Goal: Task Accomplishment & Management: Manage account settings

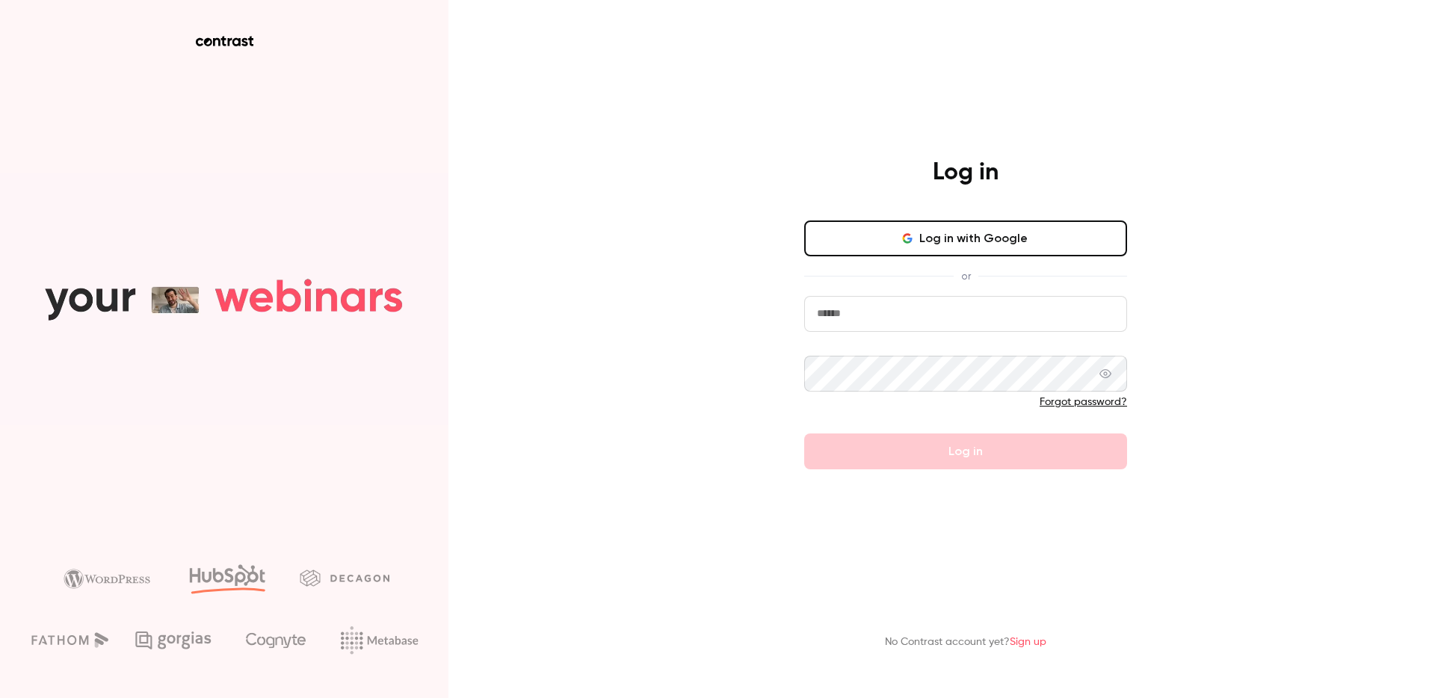
click at [1006, 253] on button "Log in with Google" at bounding box center [965, 238] width 323 height 36
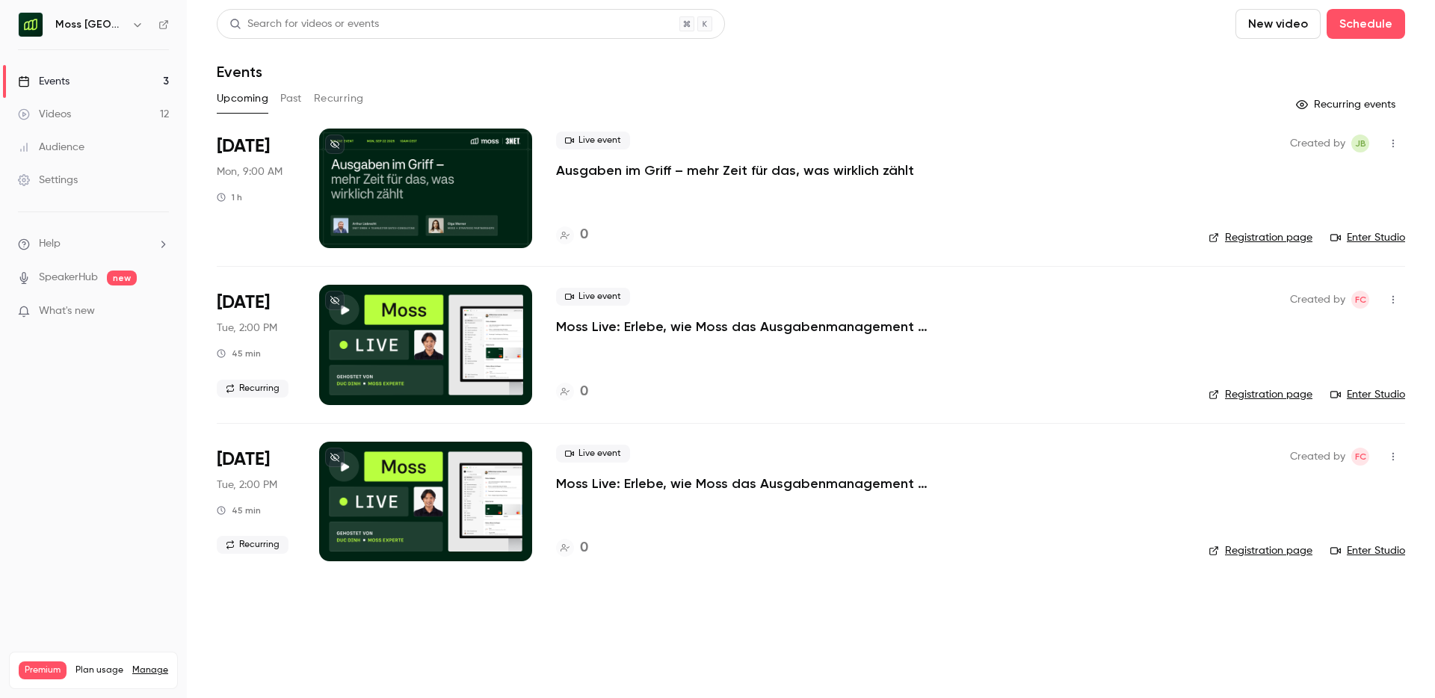
click at [679, 331] on p "Moss Live: Erlebe, wie Moss das Ausgabenmanagement automatisiert" at bounding box center [780, 327] width 448 height 18
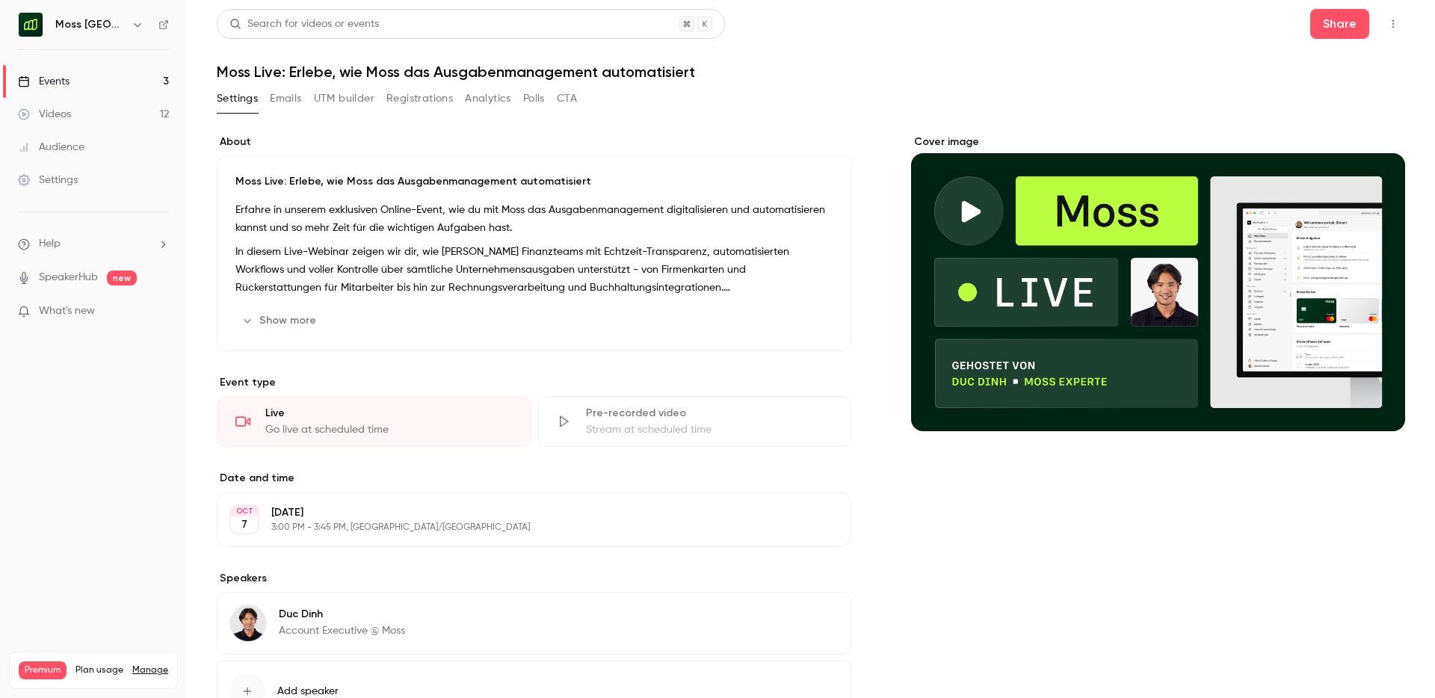
click at [392, 98] on button "Registrations" at bounding box center [419, 99] width 66 height 24
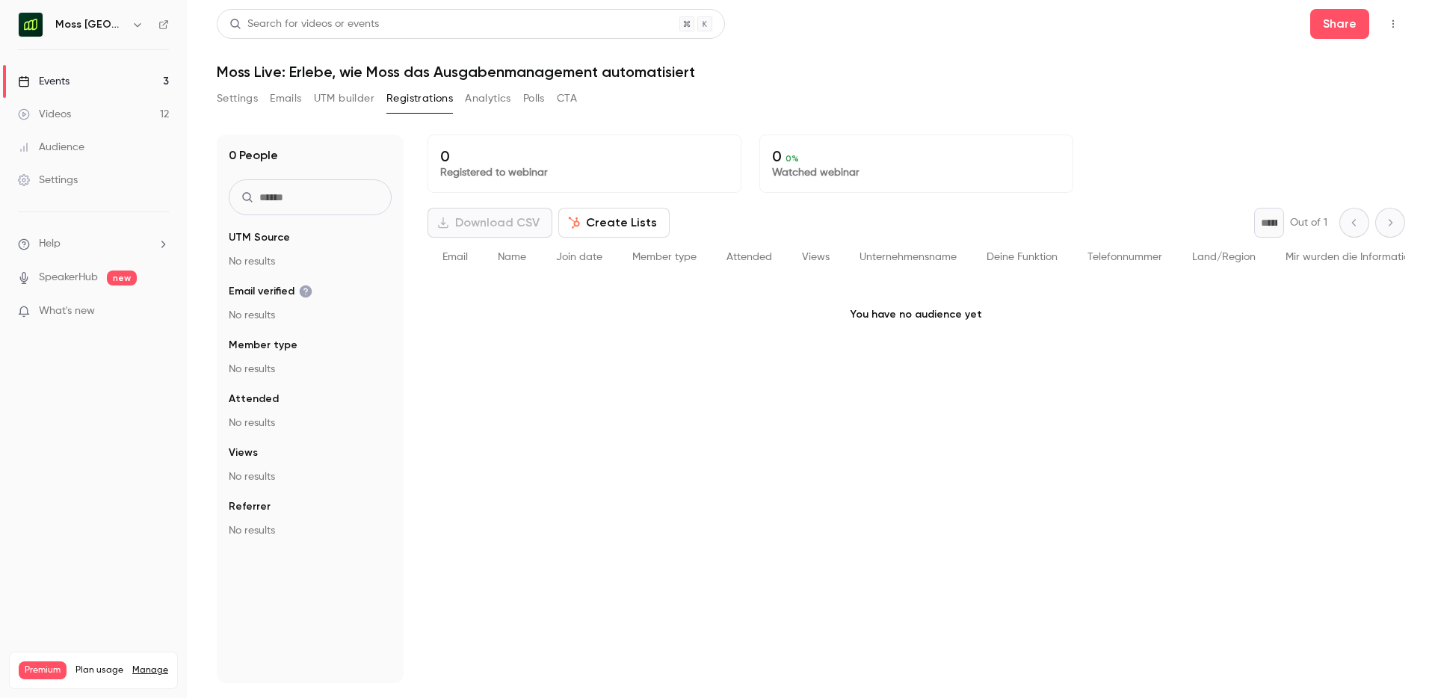
click at [75, 188] on link "Settings" at bounding box center [93, 180] width 187 height 33
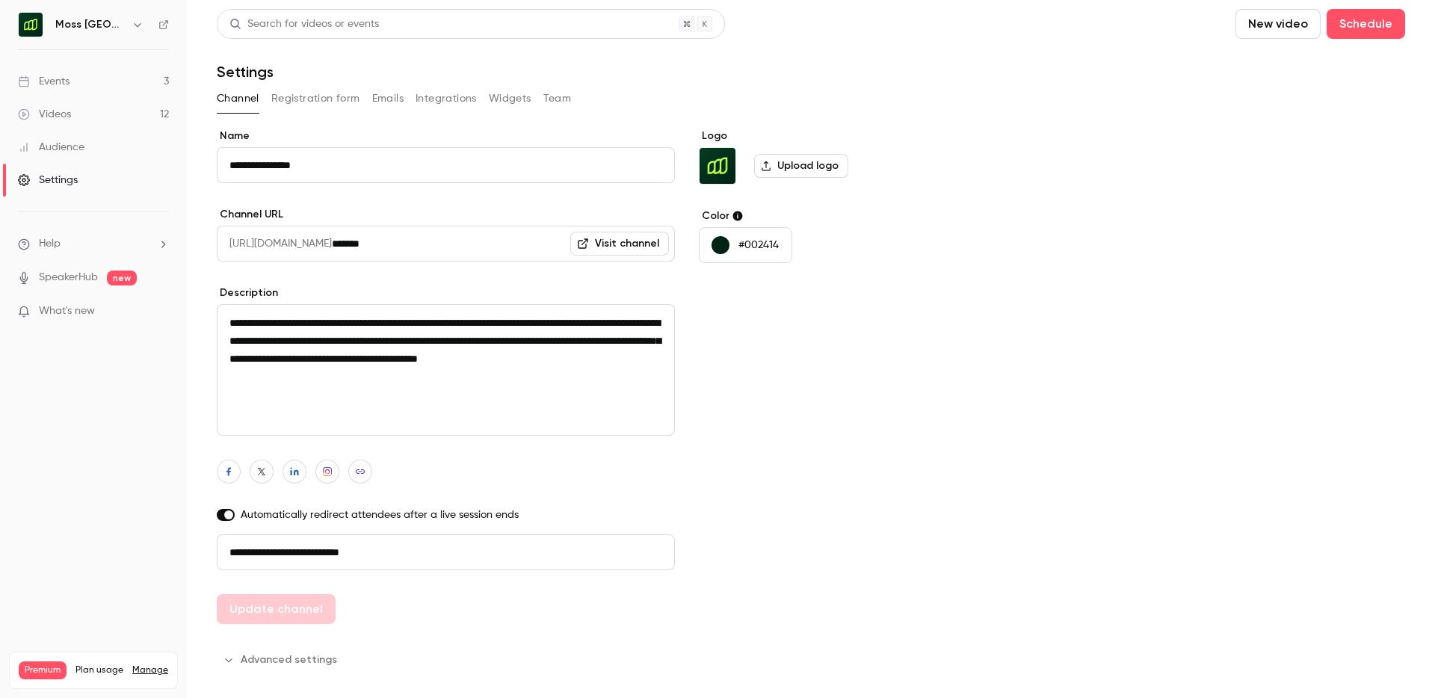
click at [321, 97] on button "Registration form" at bounding box center [315, 99] width 89 height 24
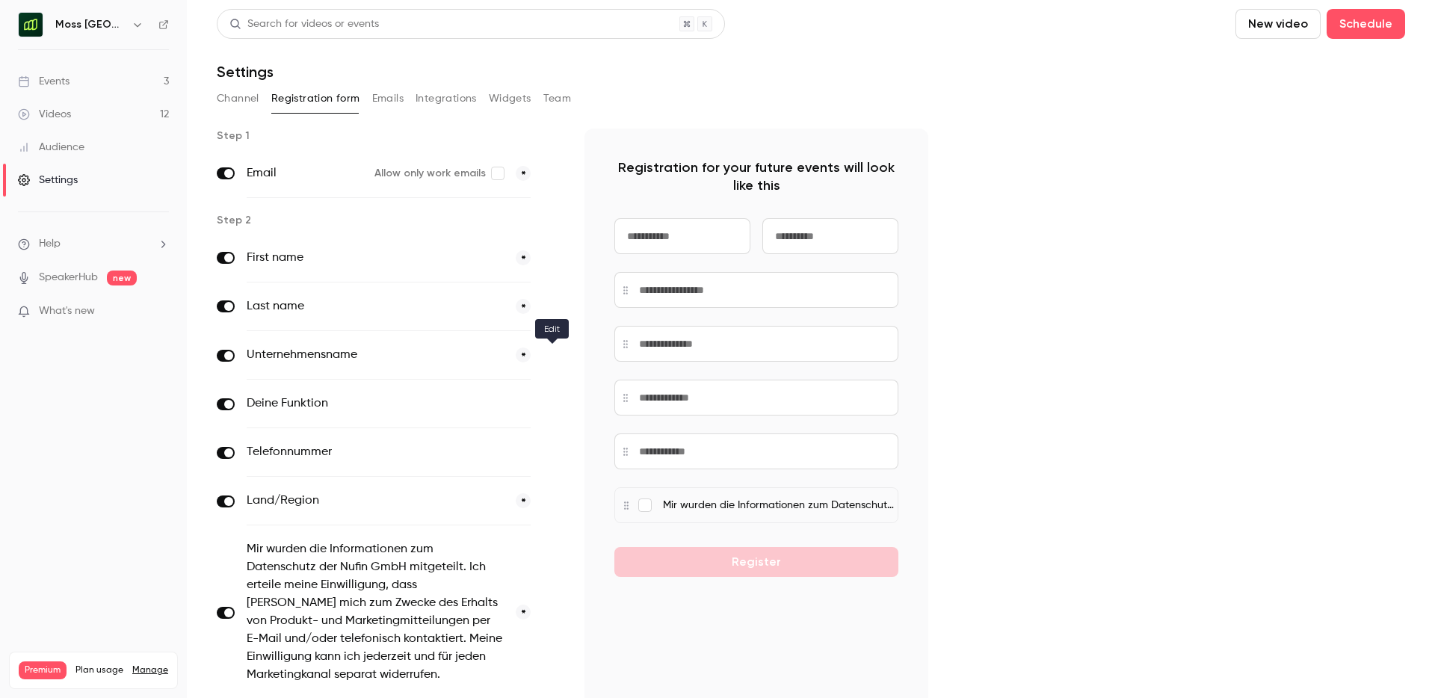
click at [554, 357] on icon "button" at bounding box center [551, 355] width 9 height 9
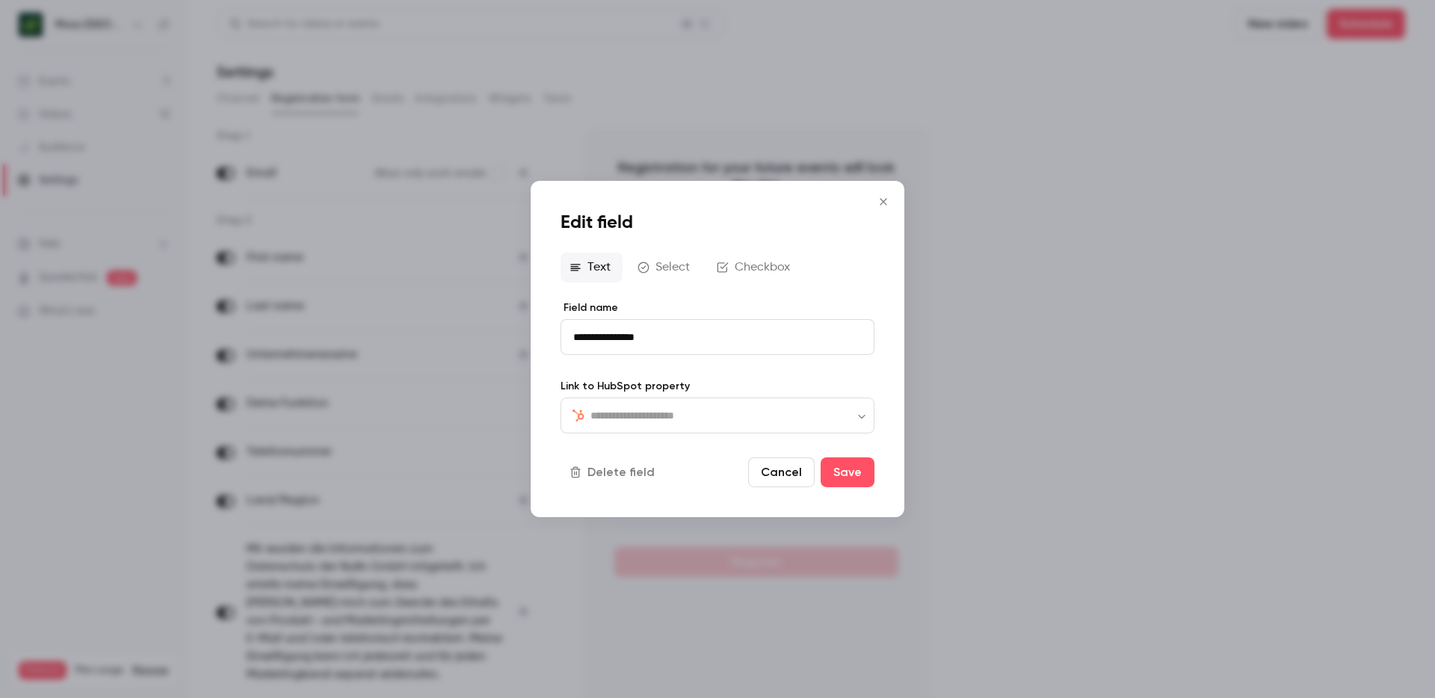
type input "**********"
click at [889, 204] on icon "Close" at bounding box center [883, 202] width 18 height 12
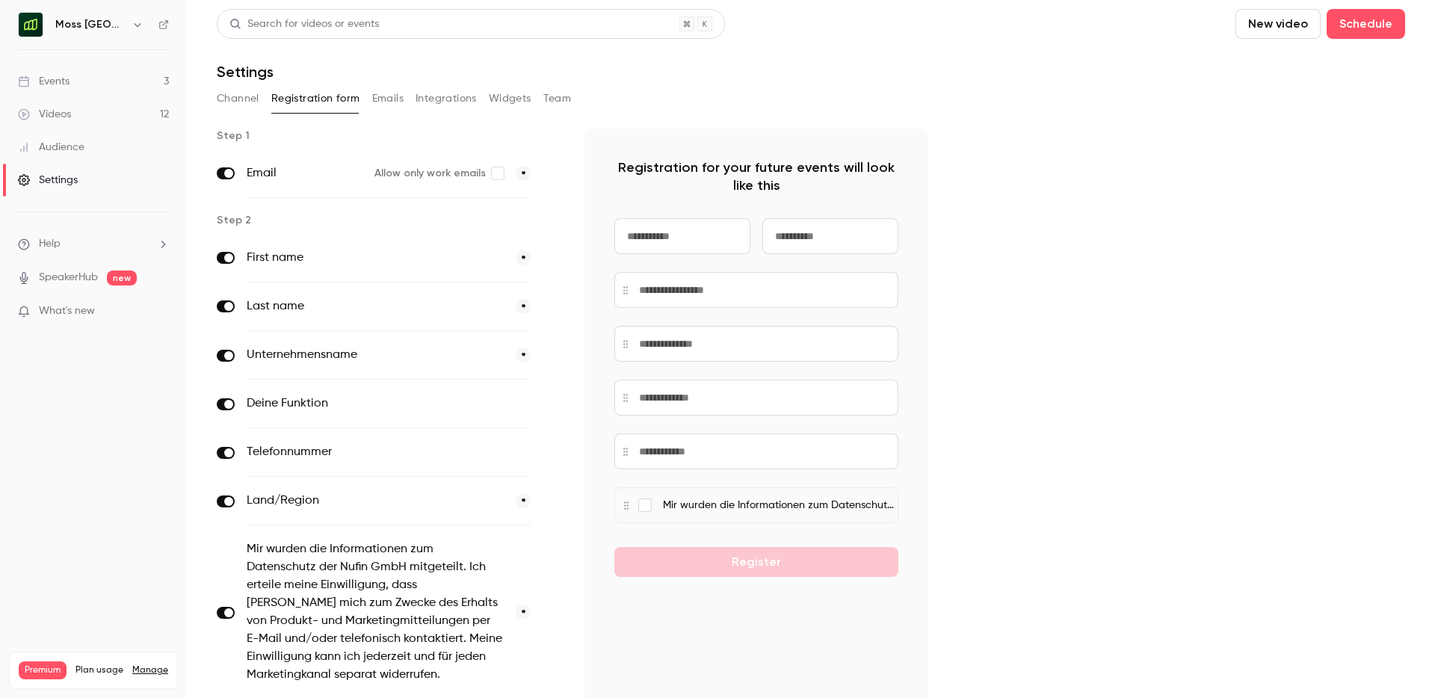
scroll to position [115, 0]
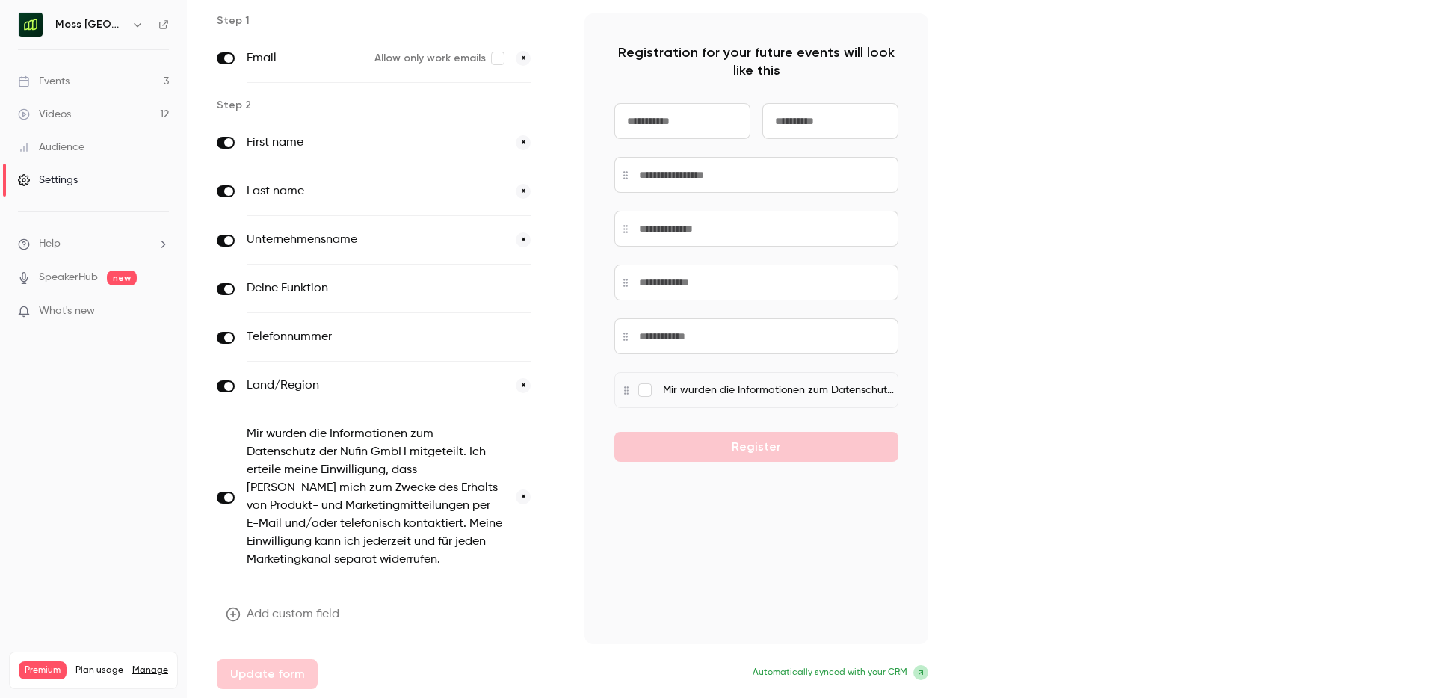
click at [323, 616] on button "Add custom field" at bounding box center [284, 614] width 134 height 30
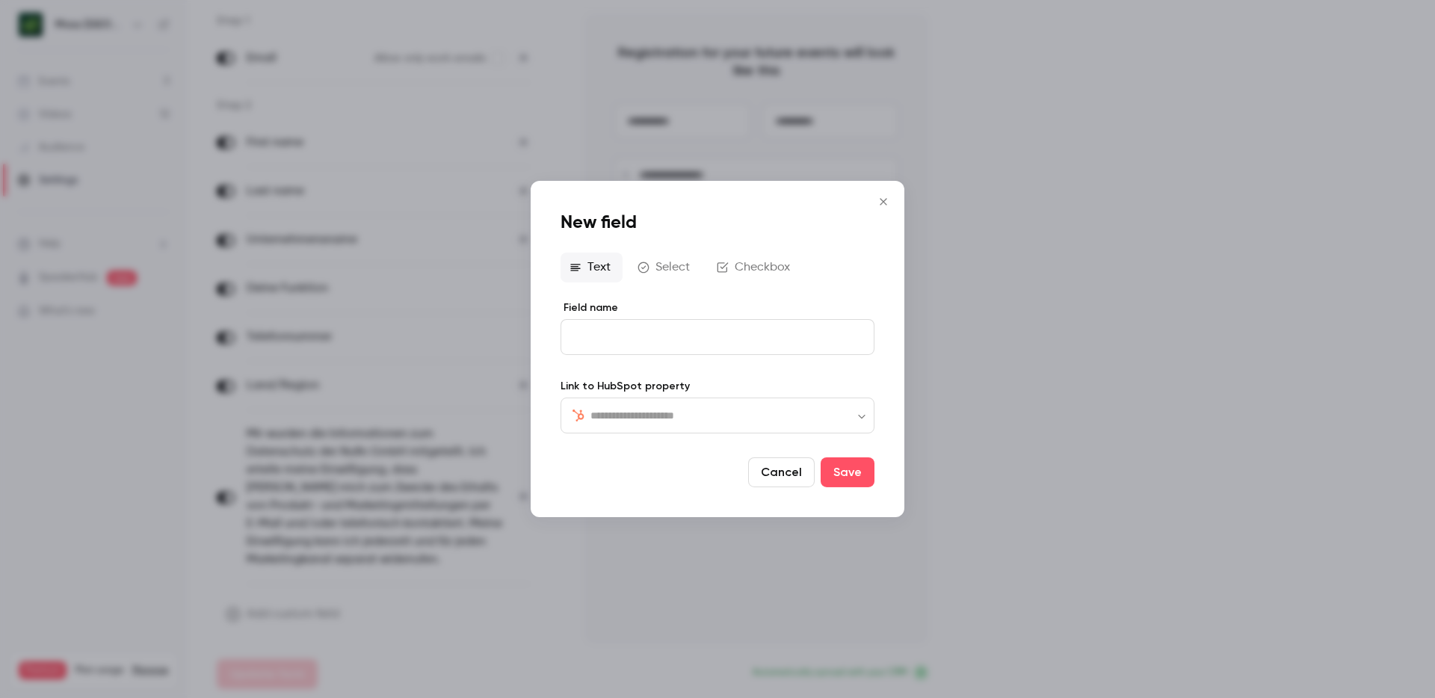
click at [885, 204] on icon "Close" at bounding box center [882, 201] width 7 height 7
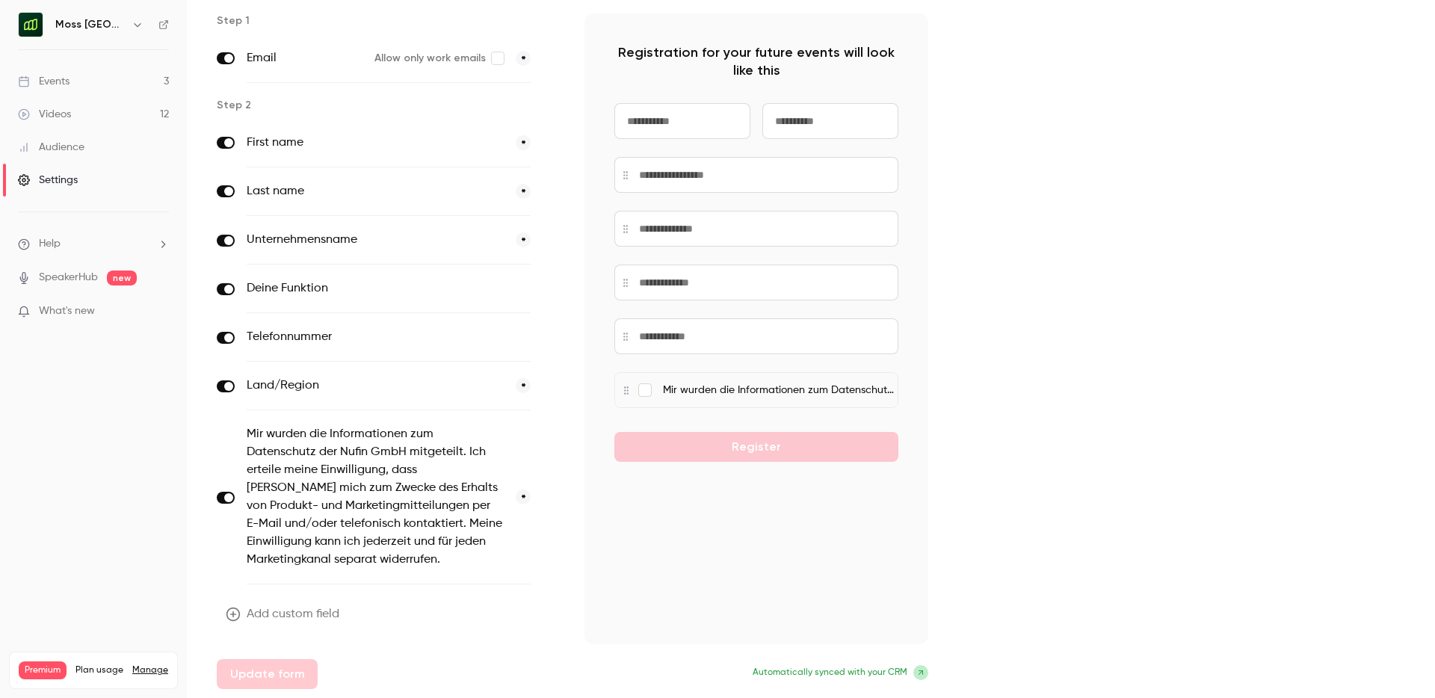
scroll to position [0, 0]
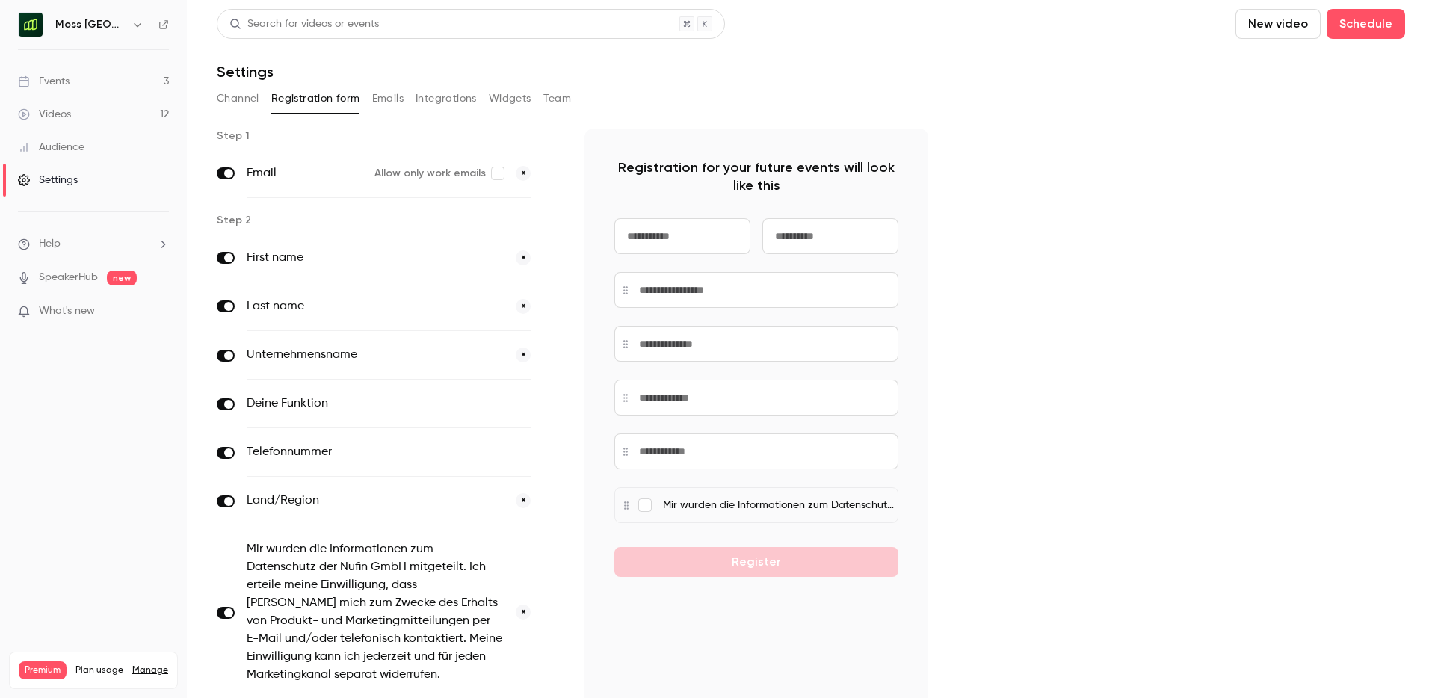
click at [69, 72] on link "Events 3" at bounding box center [93, 81] width 187 height 33
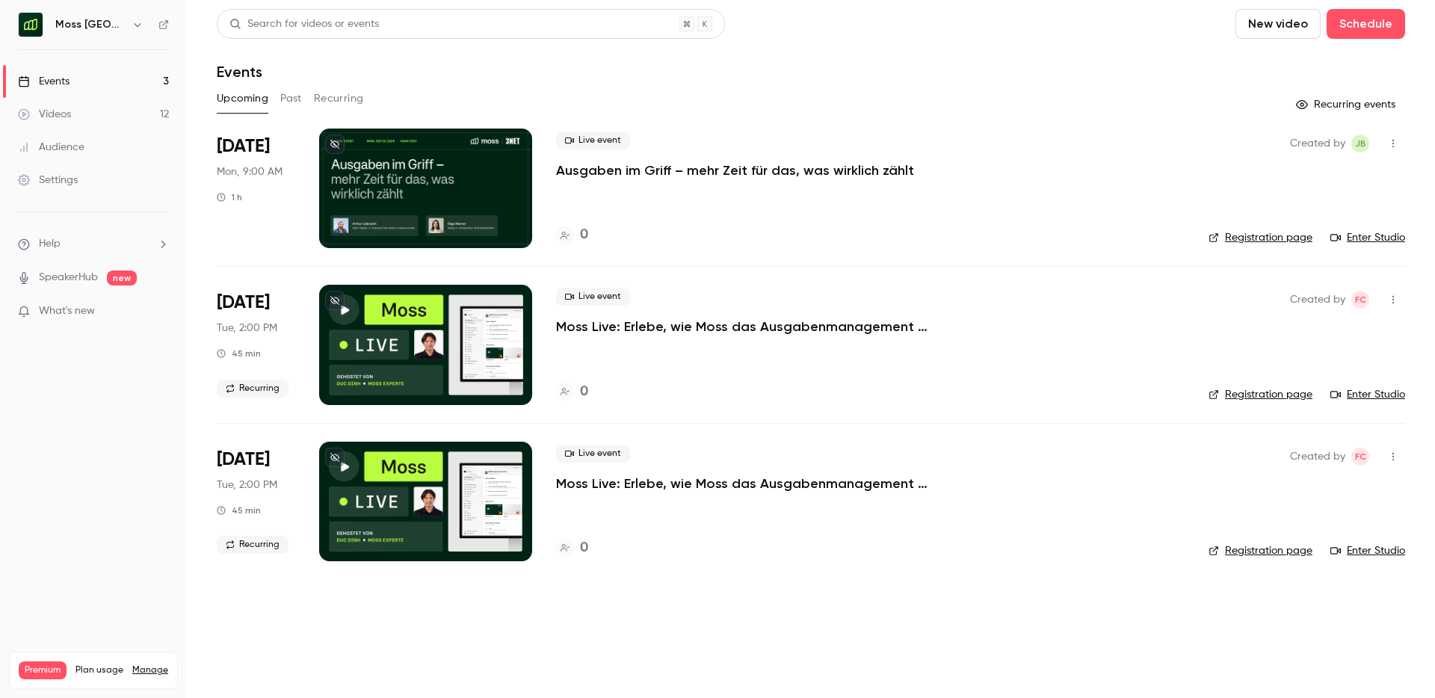
click at [666, 327] on p "Moss Live: Erlebe, wie Moss das Ausgabenmanagement automatisiert" at bounding box center [780, 327] width 448 height 18
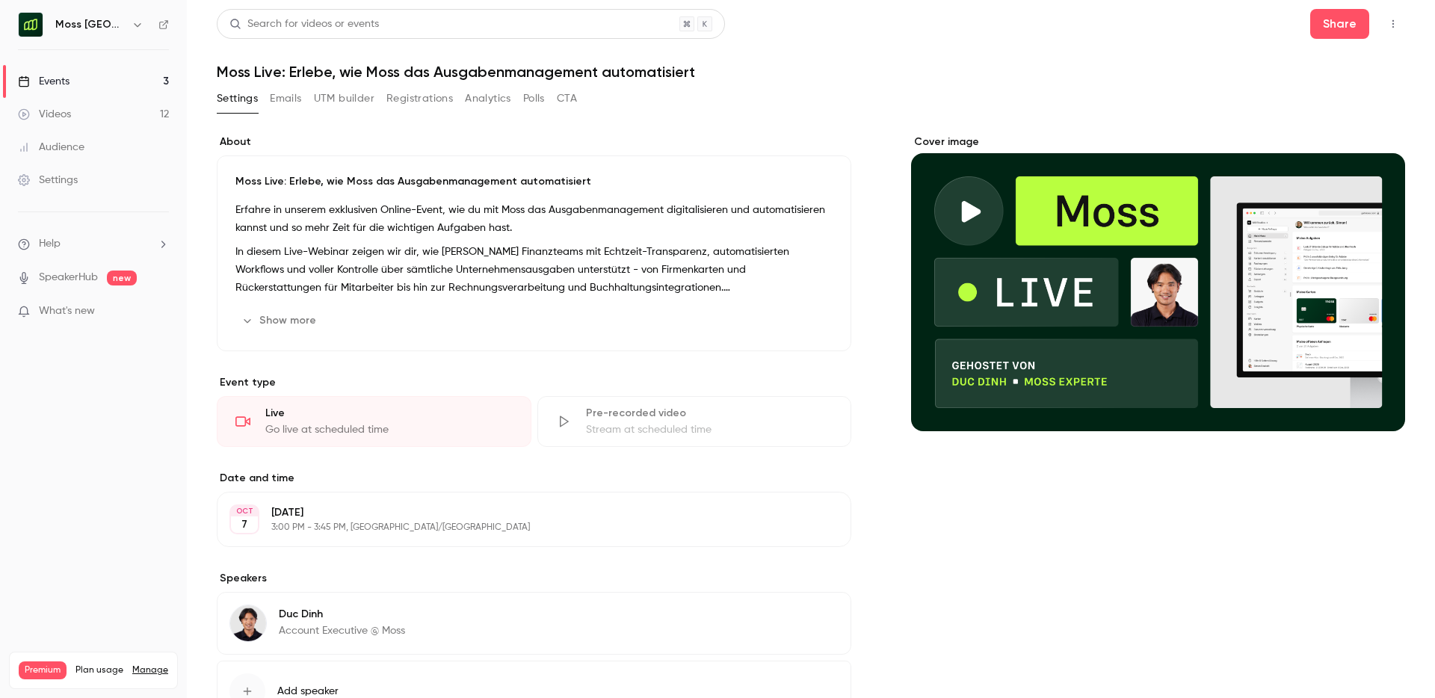
click at [358, 102] on button "UTM builder" at bounding box center [344, 99] width 61 height 24
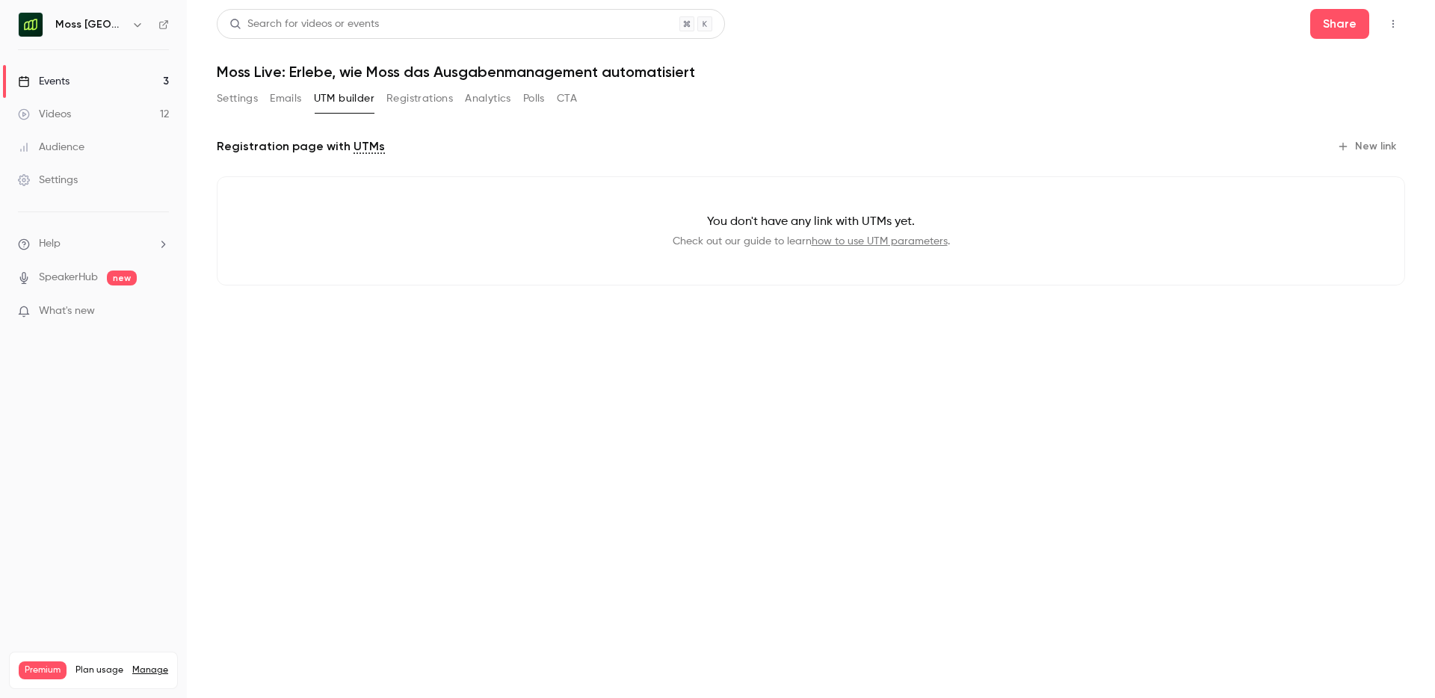
click at [274, 104] on button "Emails" at bounding box center [285, 99] width 31 height 24
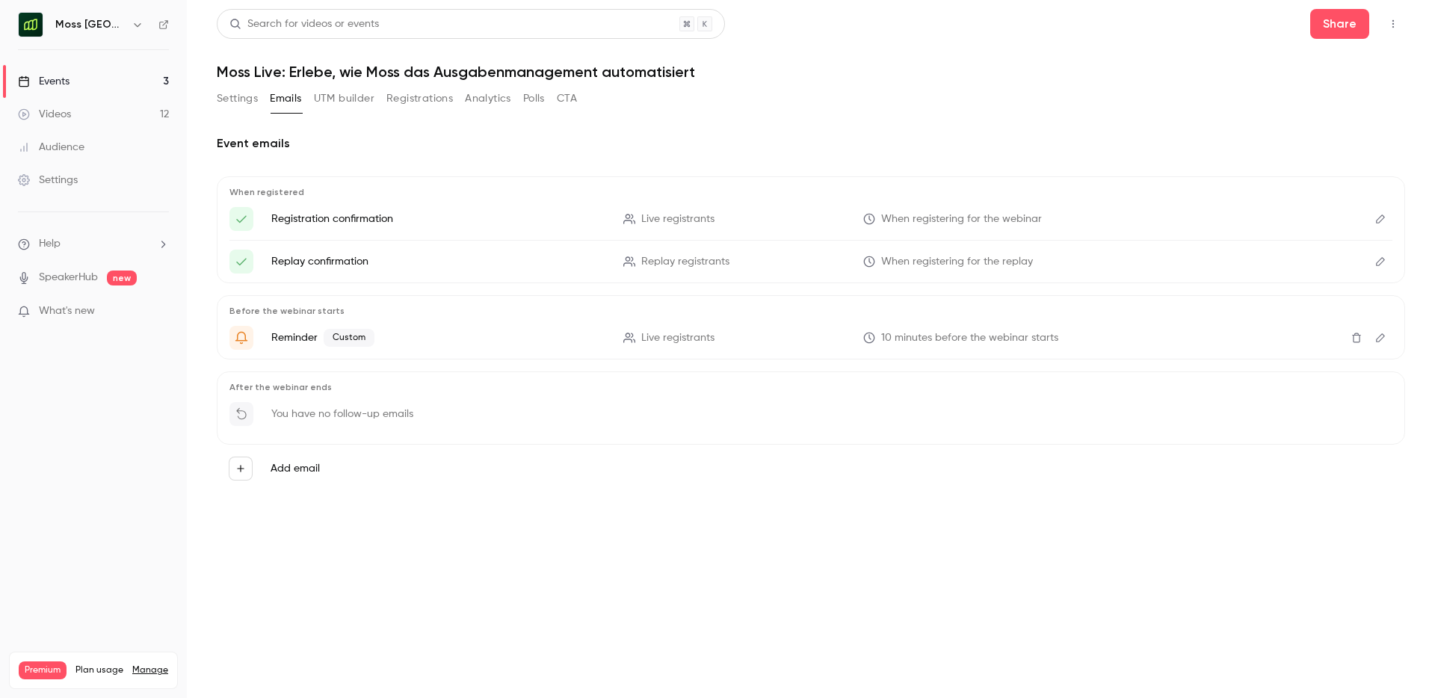
click at [430, 103] on button "Registrations" at bounding box center [419, 99] width 66 height 24
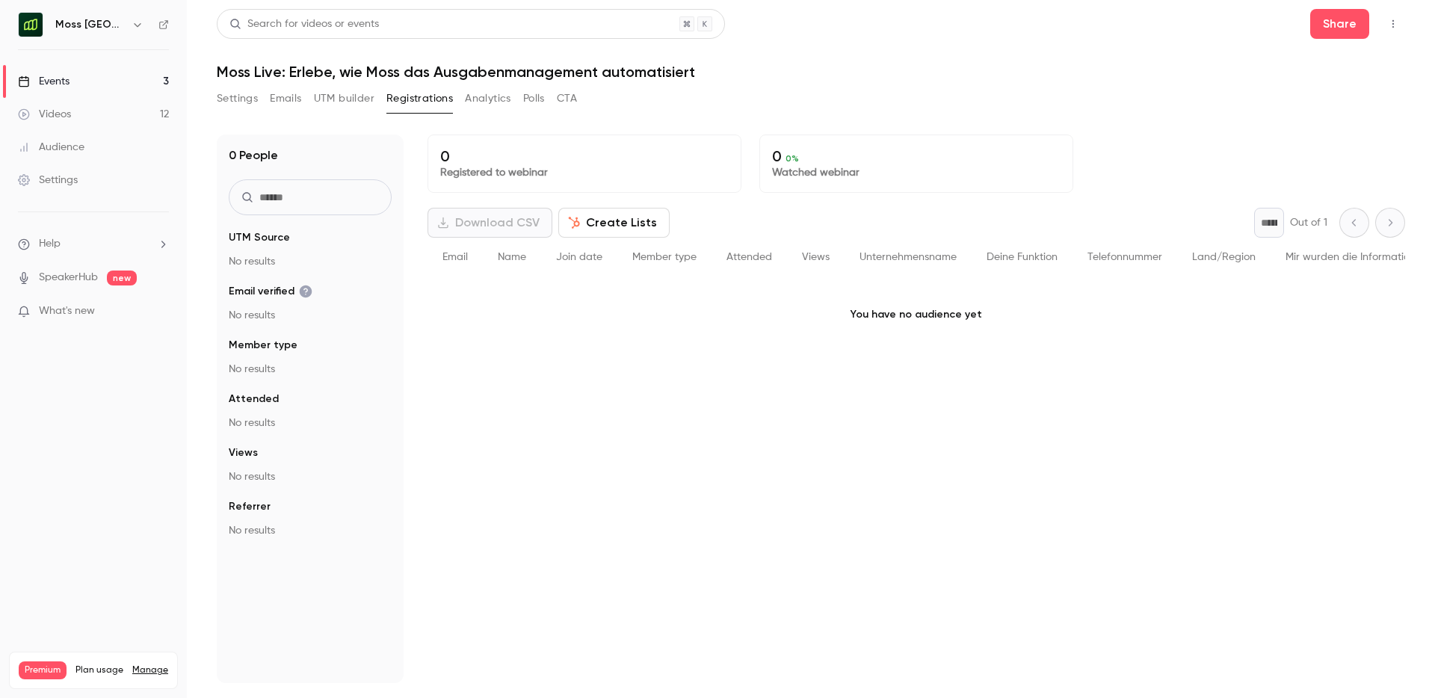
click at [224, 92] on button "Settings" at bounding box center [237, 99] width 41 height 24
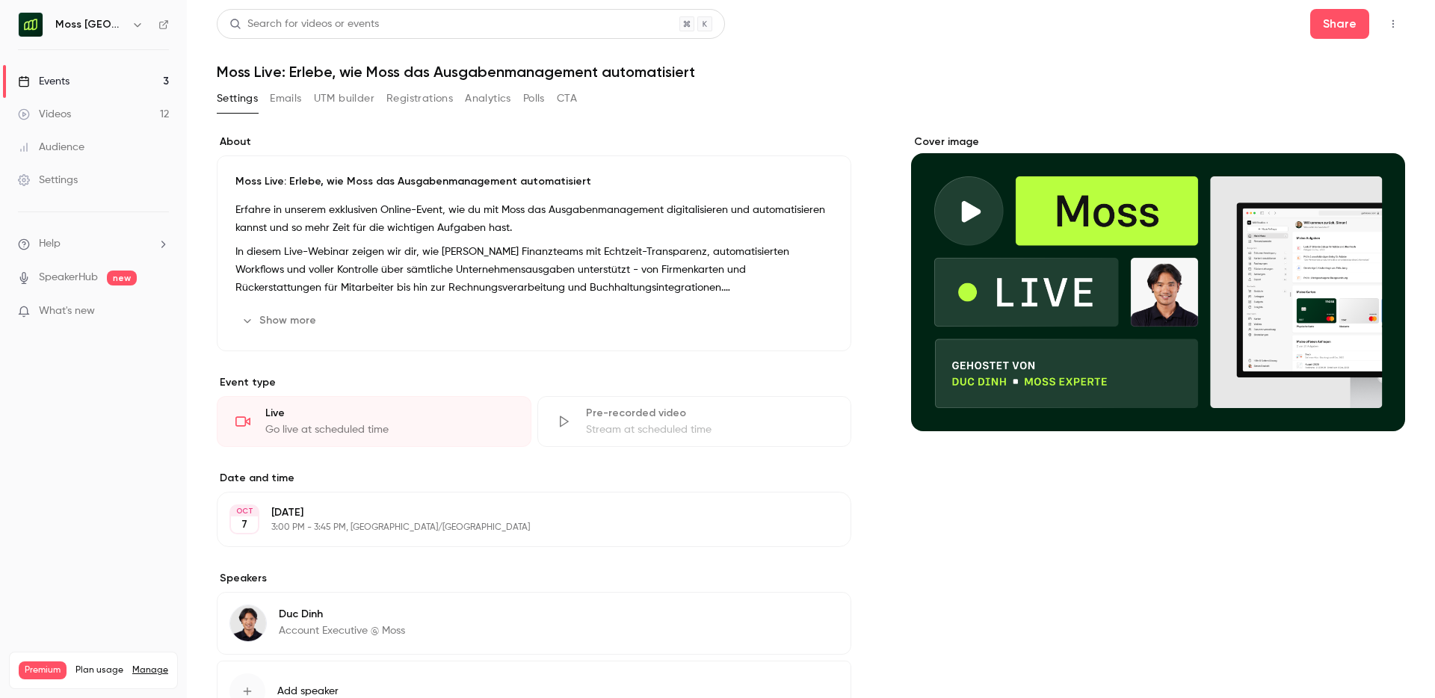
click at [403, 102] on button "Registrations" at bounding box center [419, 99] width 66 height 24
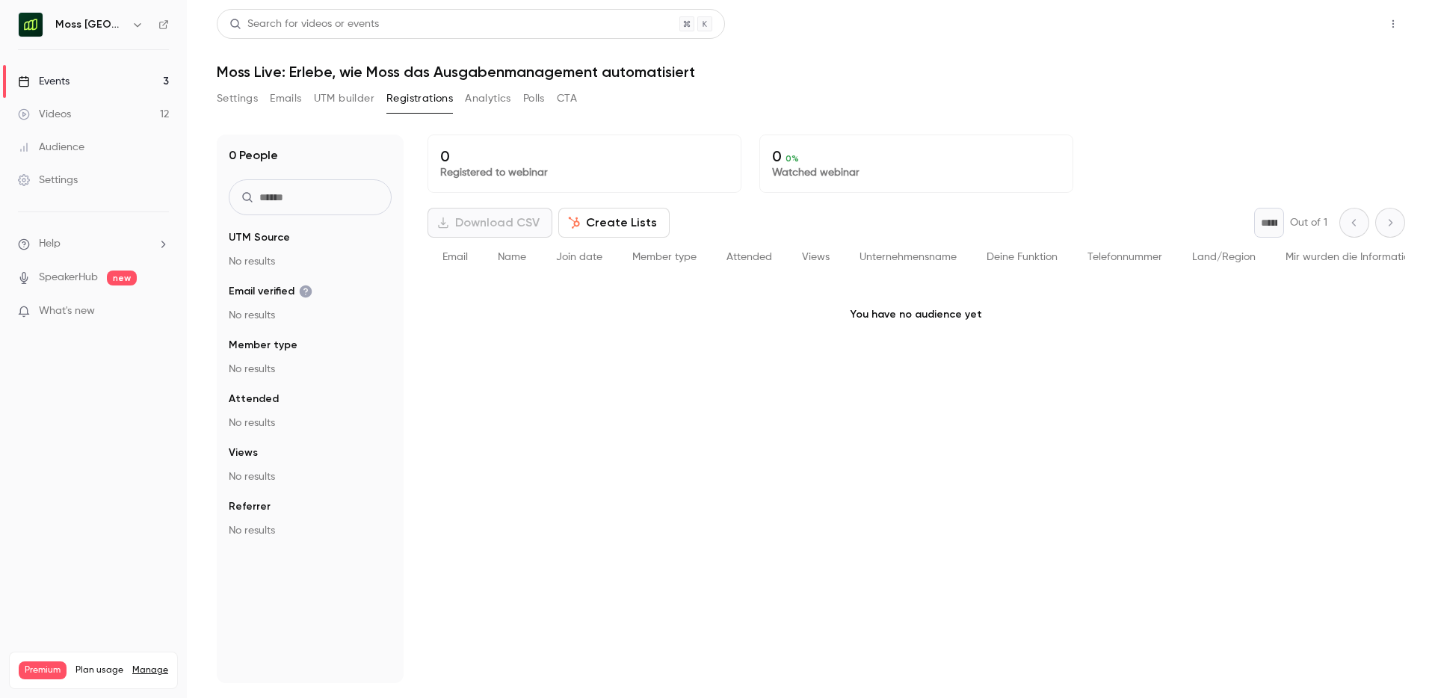
click at [1329, 38] on button "Share" at bounding box center [1339, 24] width 59 height 30
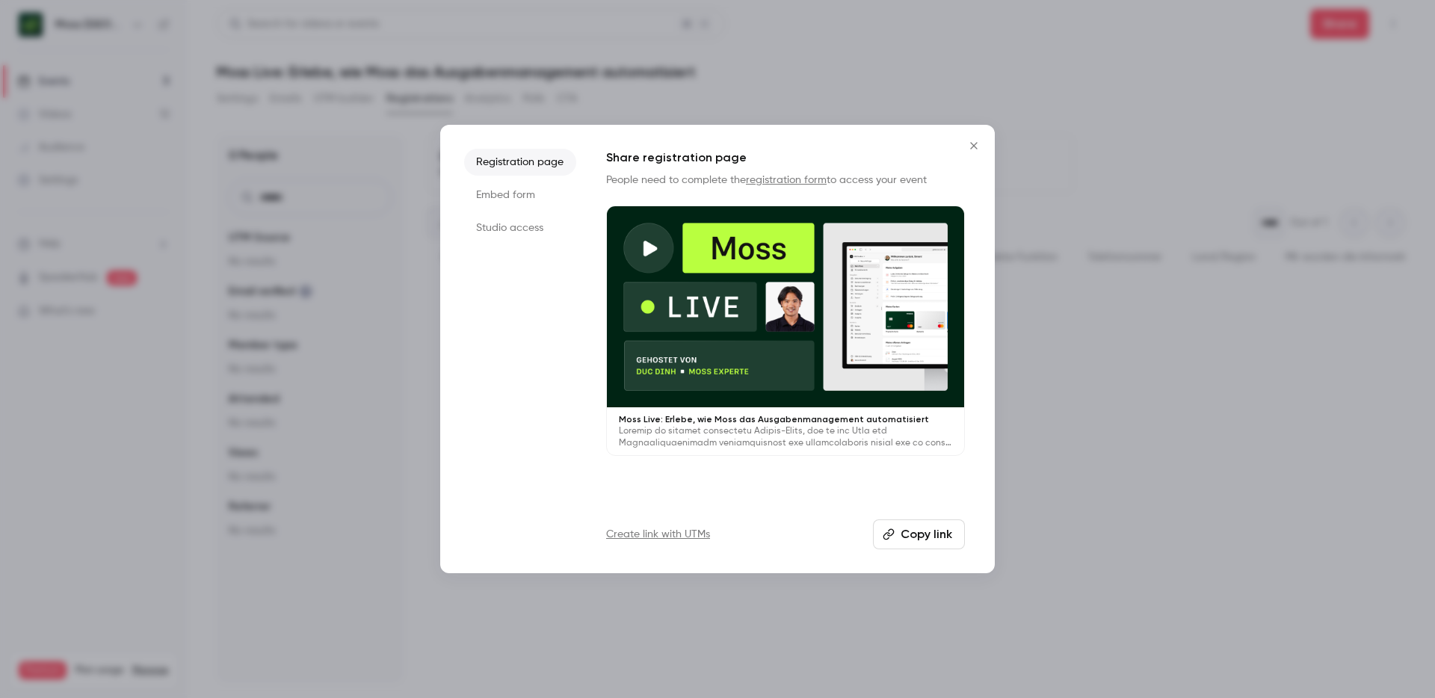
click at [540, 201] on li "Embed form" at bounding box center [520, 195] width 112 height 27
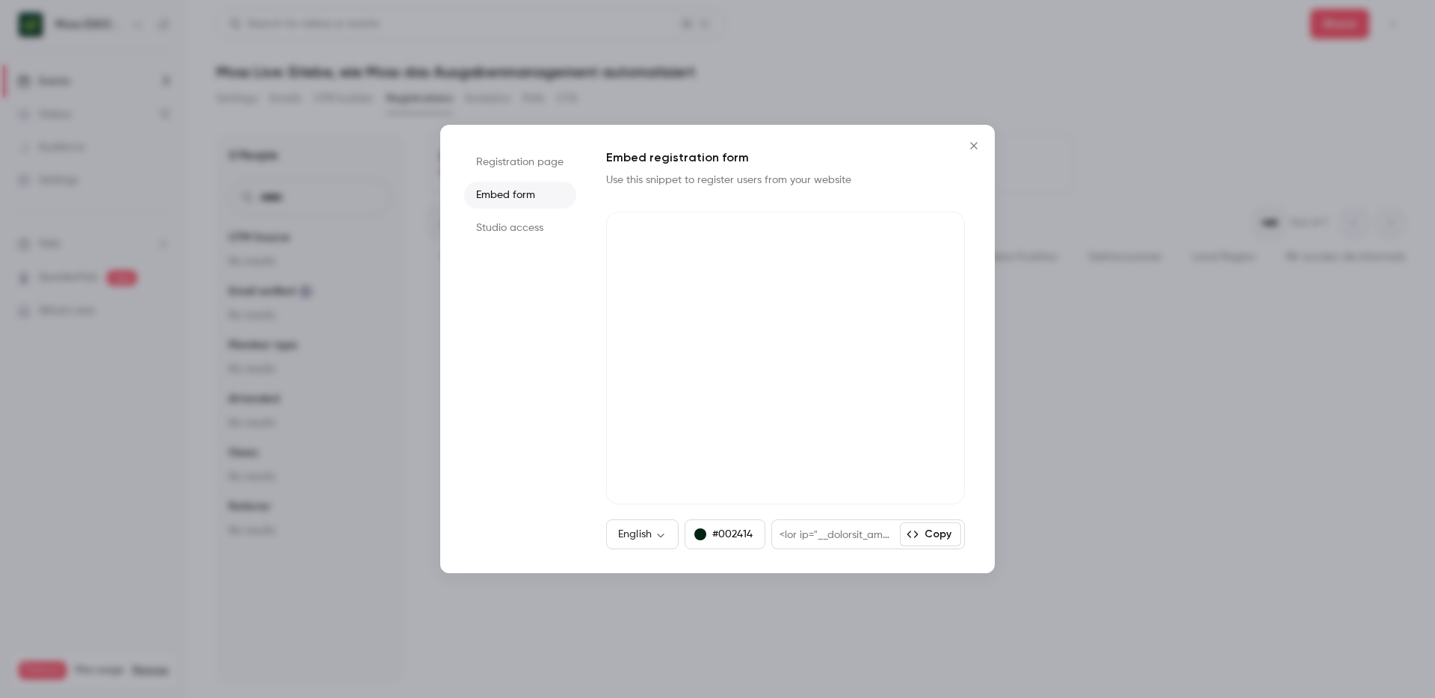
click at [975, 149] on icon "Close" at bounding box center [974, 146] width 18 height 12
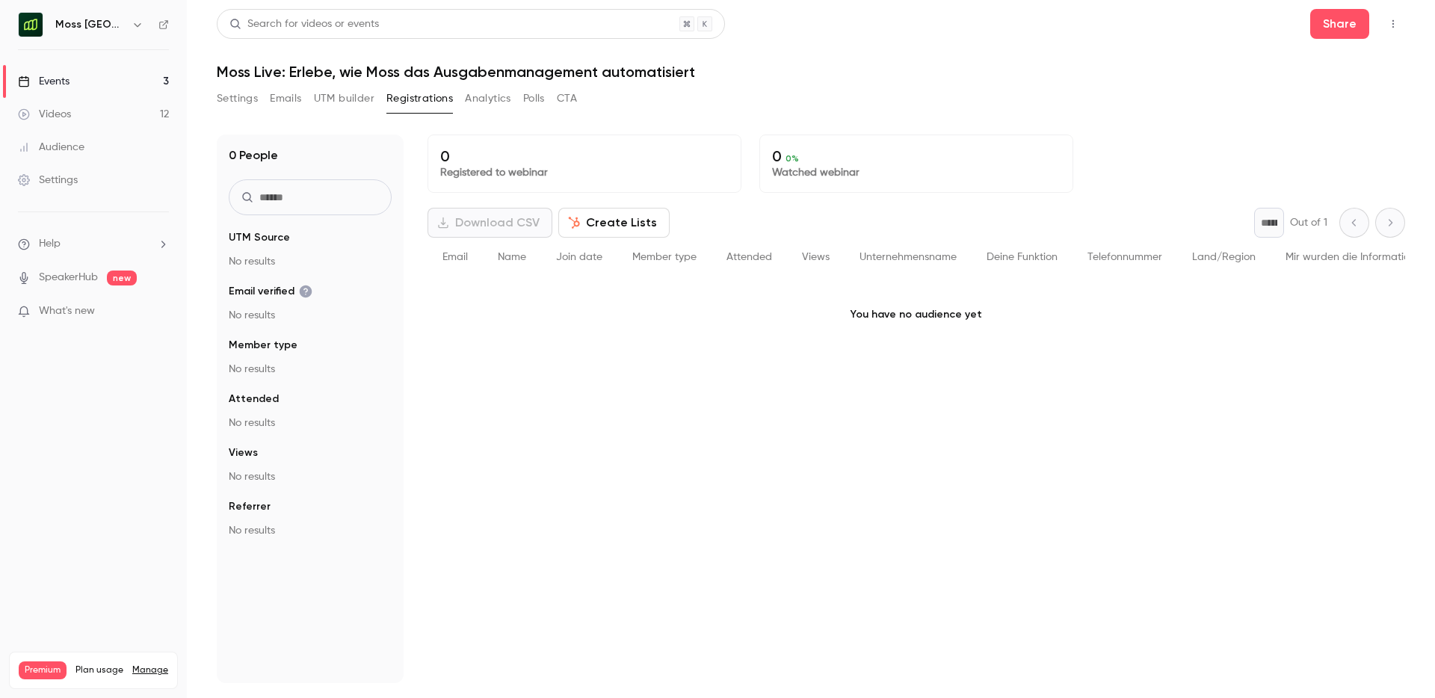
click at [108, 88] on link "Events 3" at bounding box center [93, 81] width 187 height 33
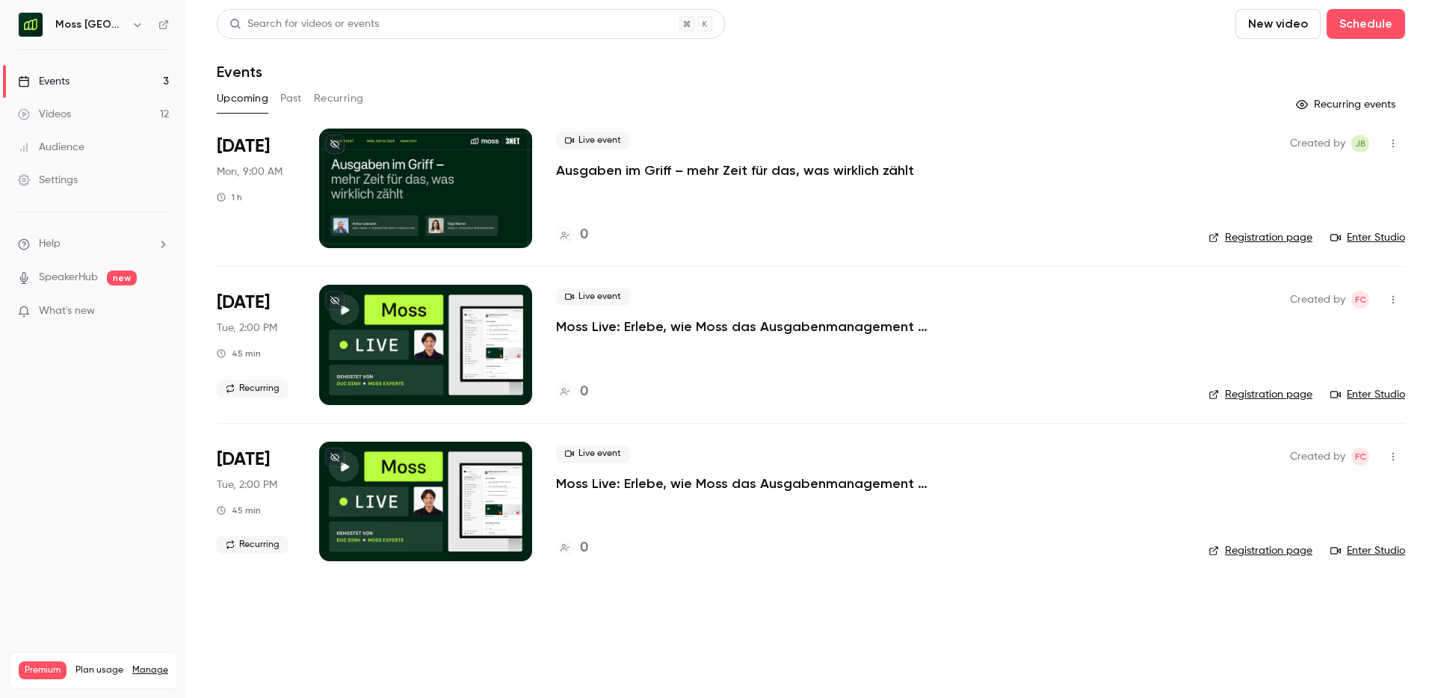
click at [135, 172] on link "Settings" at bounding box center [93, 180] width 187 height 33
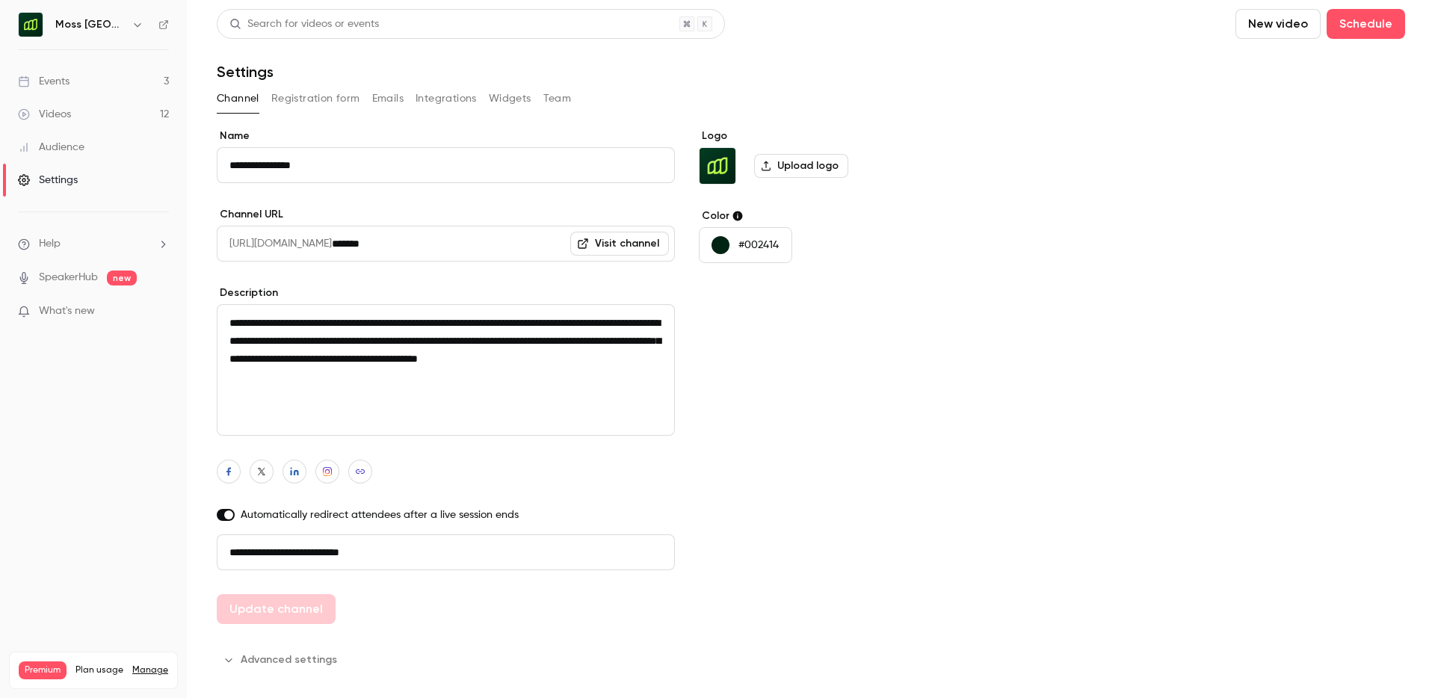
click at [303, 107] on button "Registration form" at bounding box center [315, 99] width 89 height 24
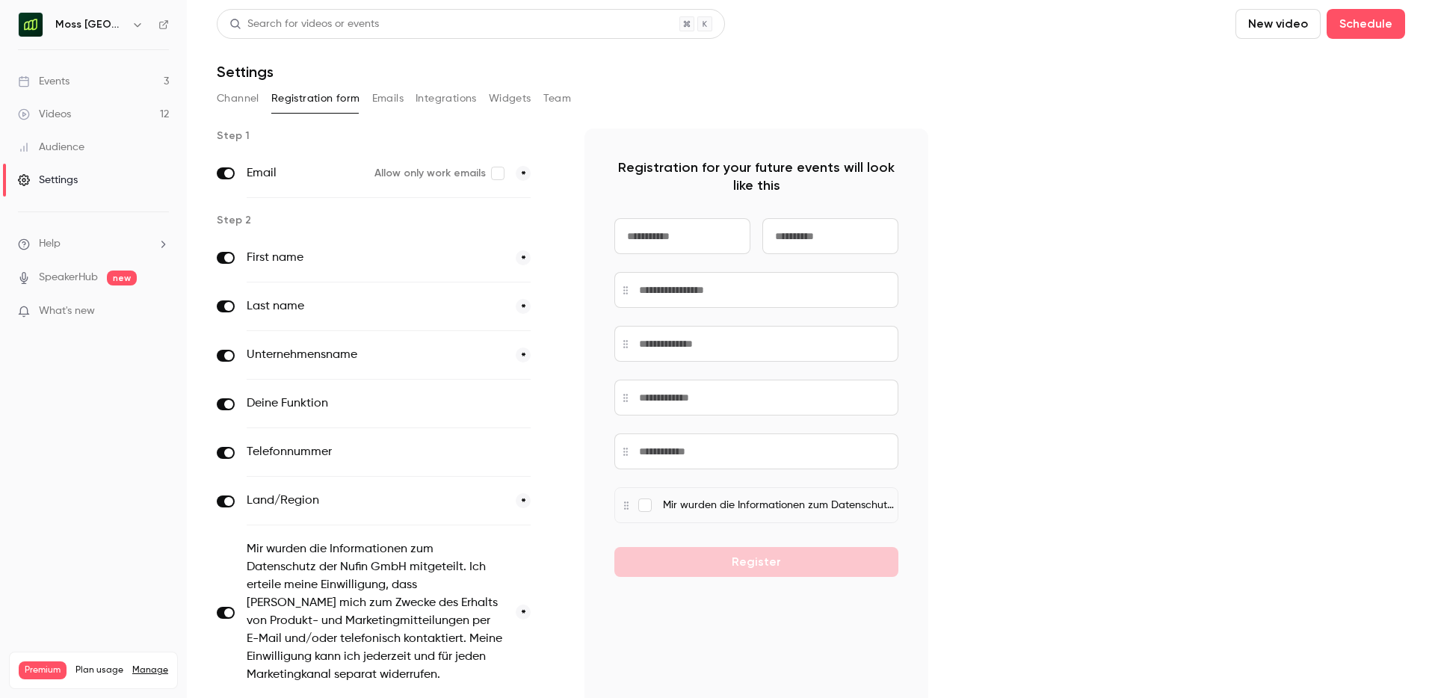
scroll to position [115, 0]
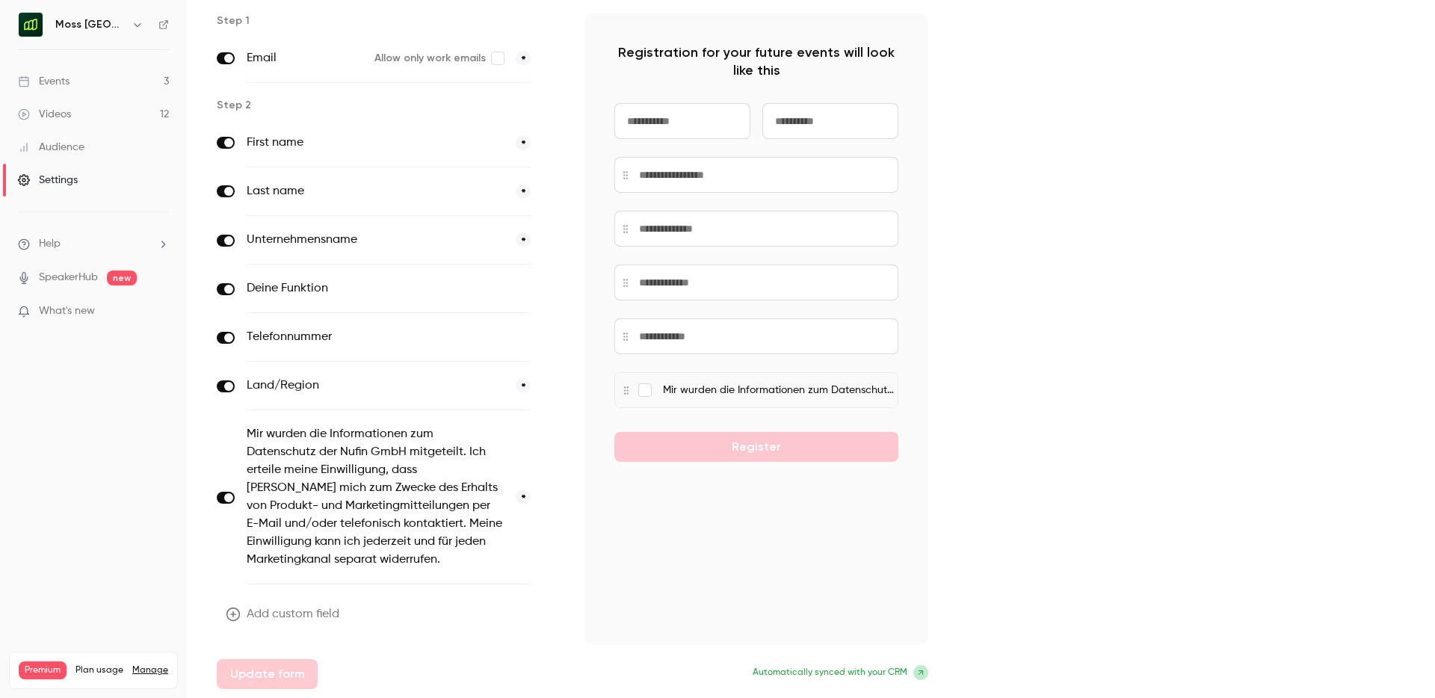
click at [1249, 455] on div "Step 1 Email Allow only work emails * Step 2 First name * Last name * Unternehm…" at bounding box center [811, 350] width 1188 height 675
click at [1204, 226] on div "Step 1 Email Allow only work emails * Step 2 First name * Last name * Unternehm…" at bounding box center [811, 350] width 1188 height 675
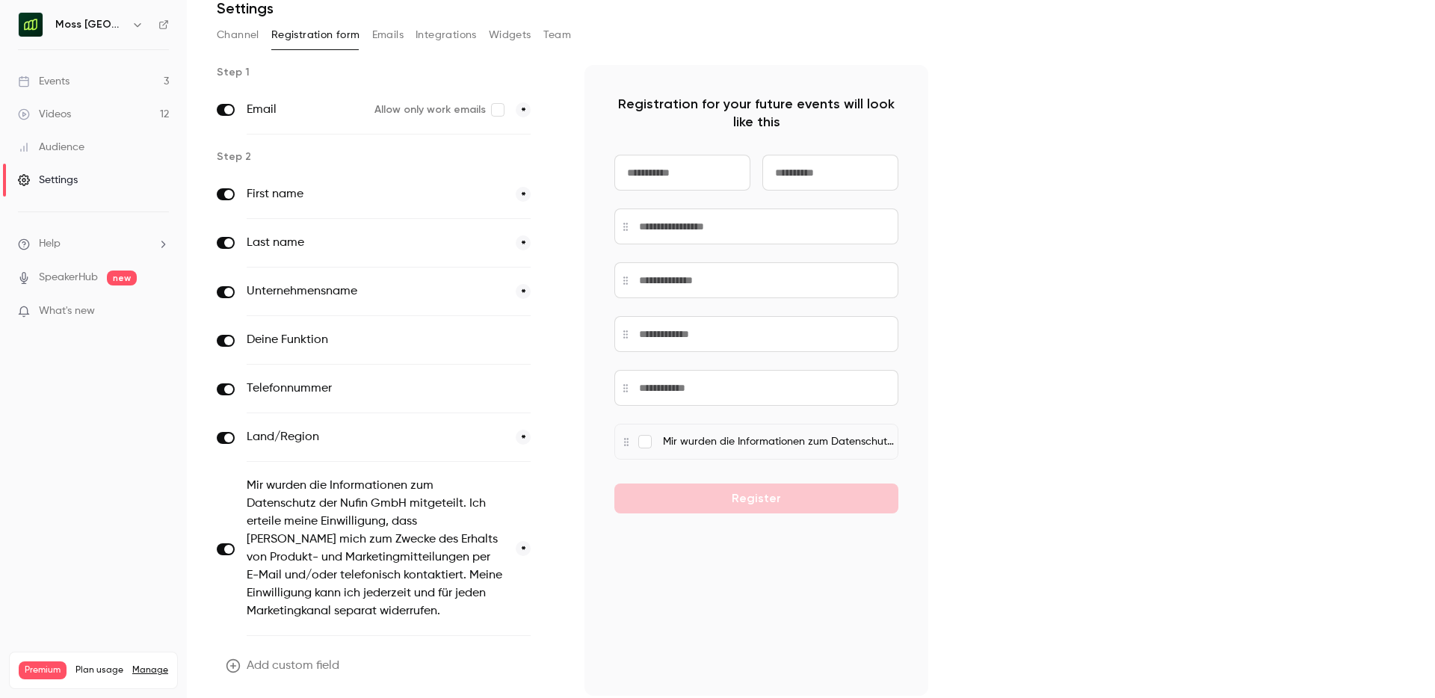
scroll to position [0, 0]
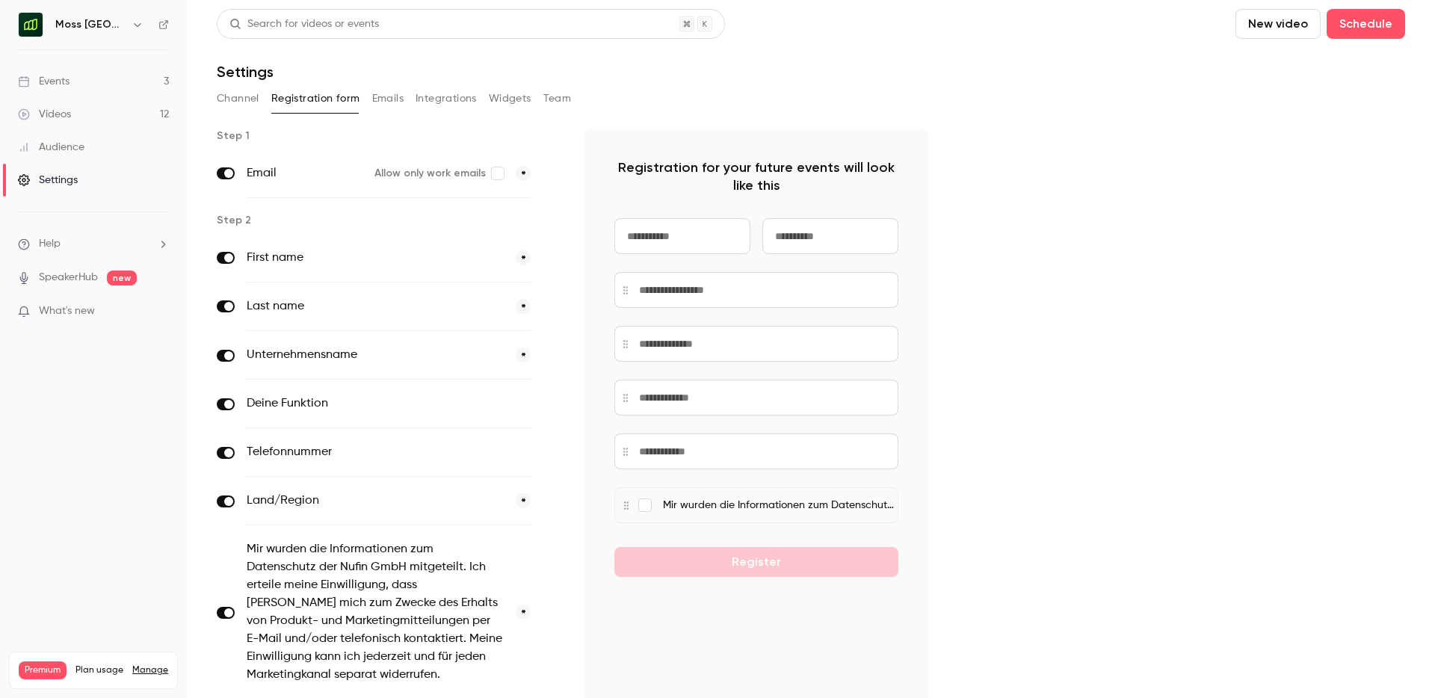
click at [328, 105] on button "Registration form" at bounding box center [315, 99] width 89 height 24
click at [75, 187] on div "Settings" at bounding box center [48, 180] width 60 height 15
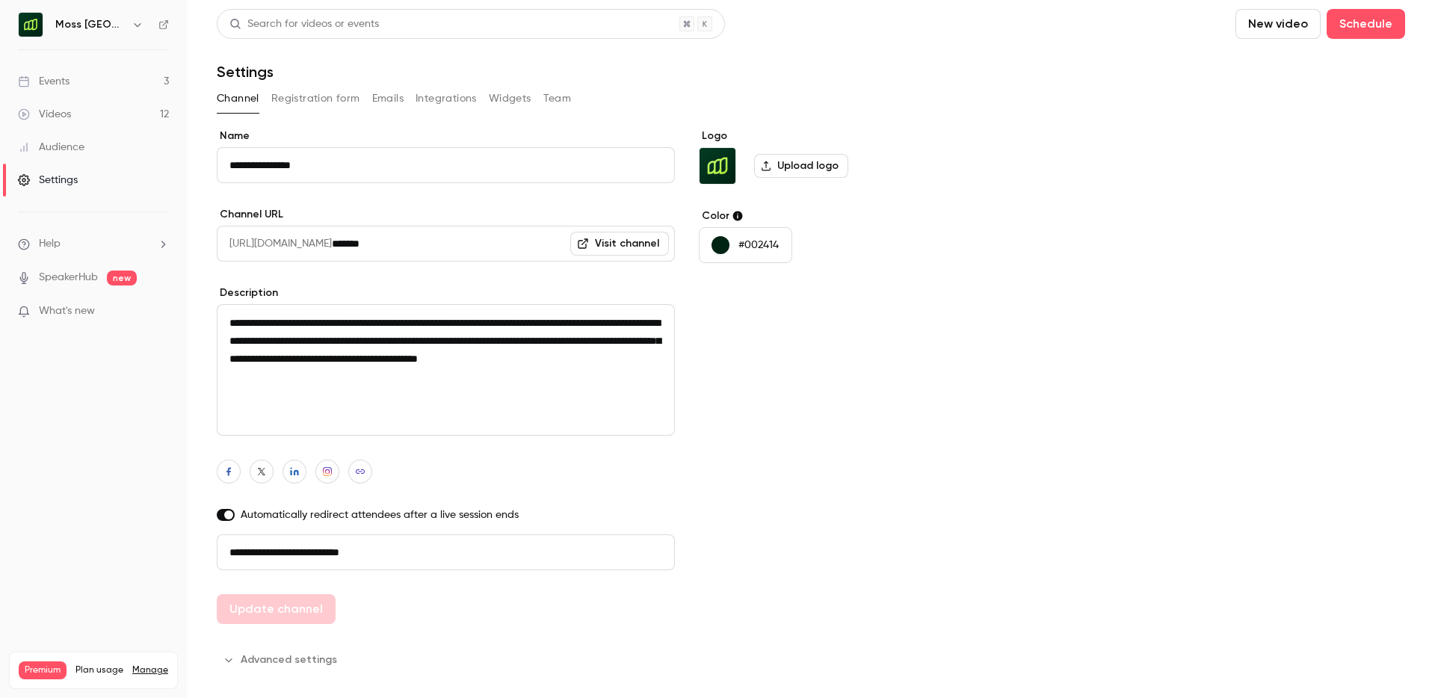
click at [338, 97] on button "Registration form" at bounding box center [315, 99] width 89 height 24
